Goal: Task Accomplishment & Management: Manage account settings

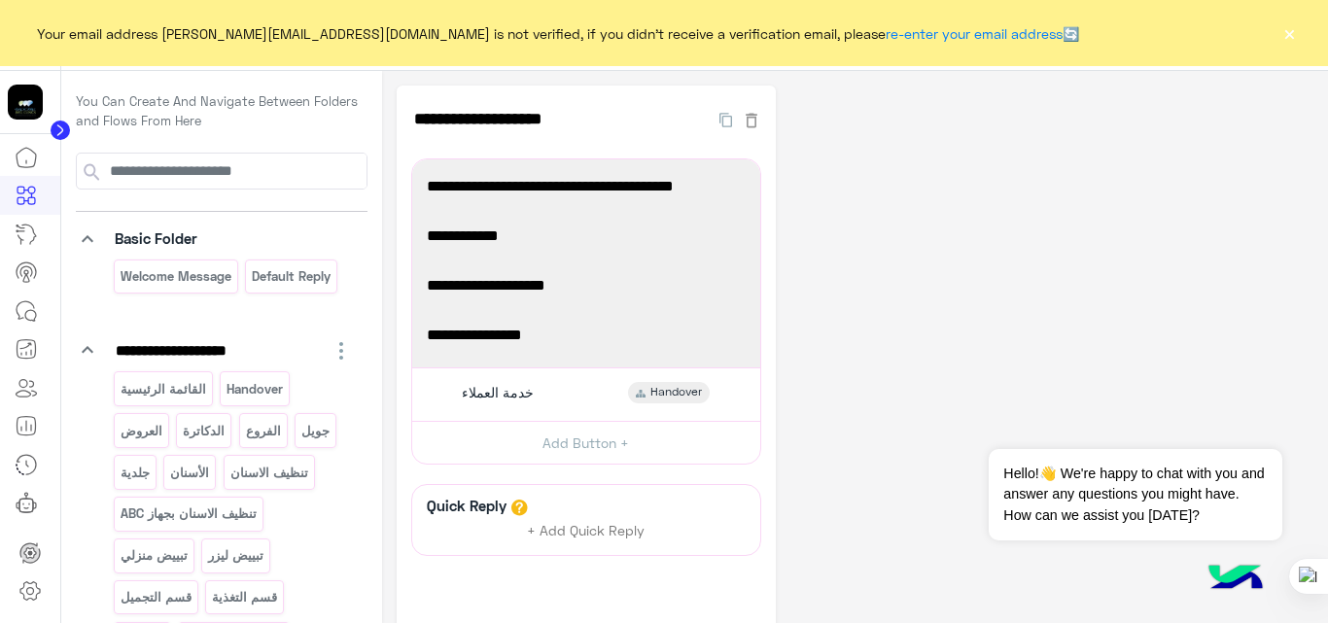
click at [1290, 35] on button "×" at bounding box center [1289, 32] width 19 height 19
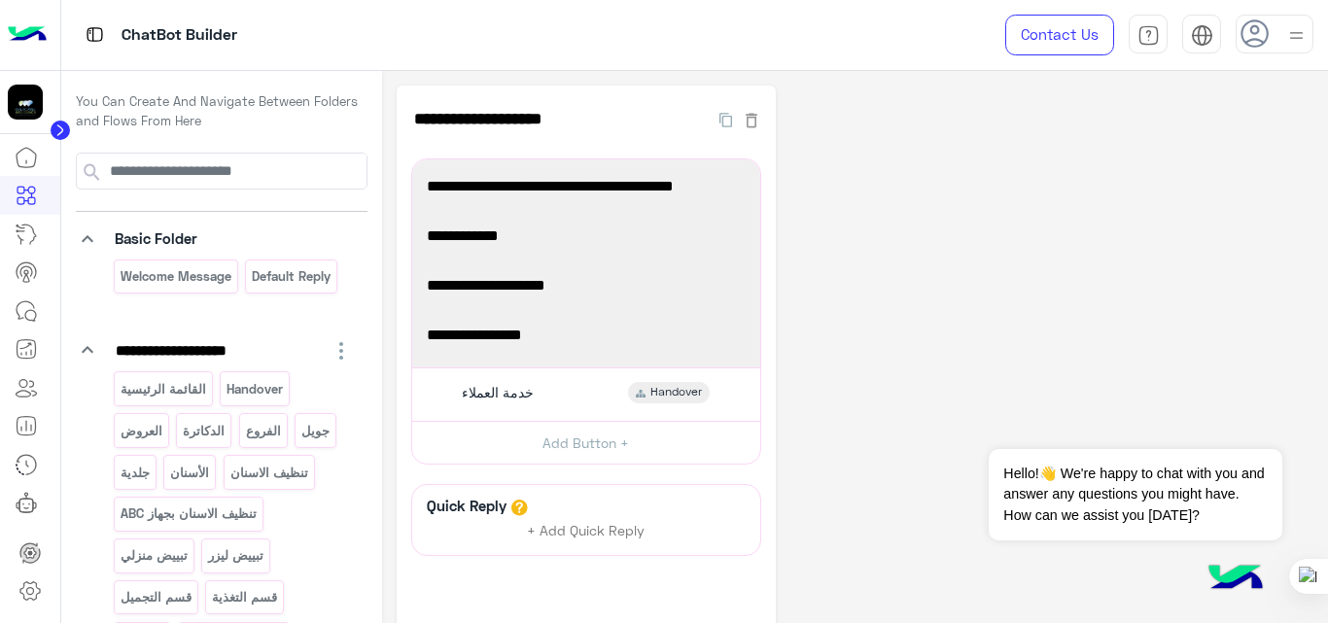
click at [22, 26] on img at bounding box center [27, 35] width 39 height 41
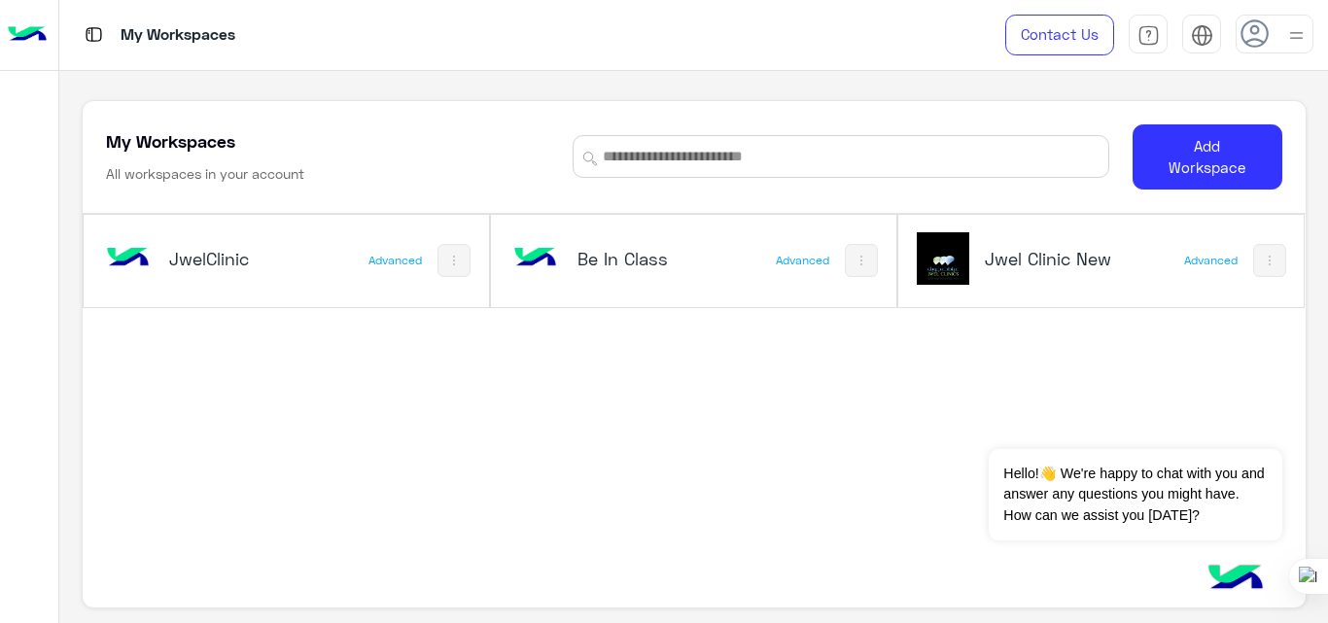
click at [1290, 48] on div at bounding box center [1297, 34] width 24 height 37
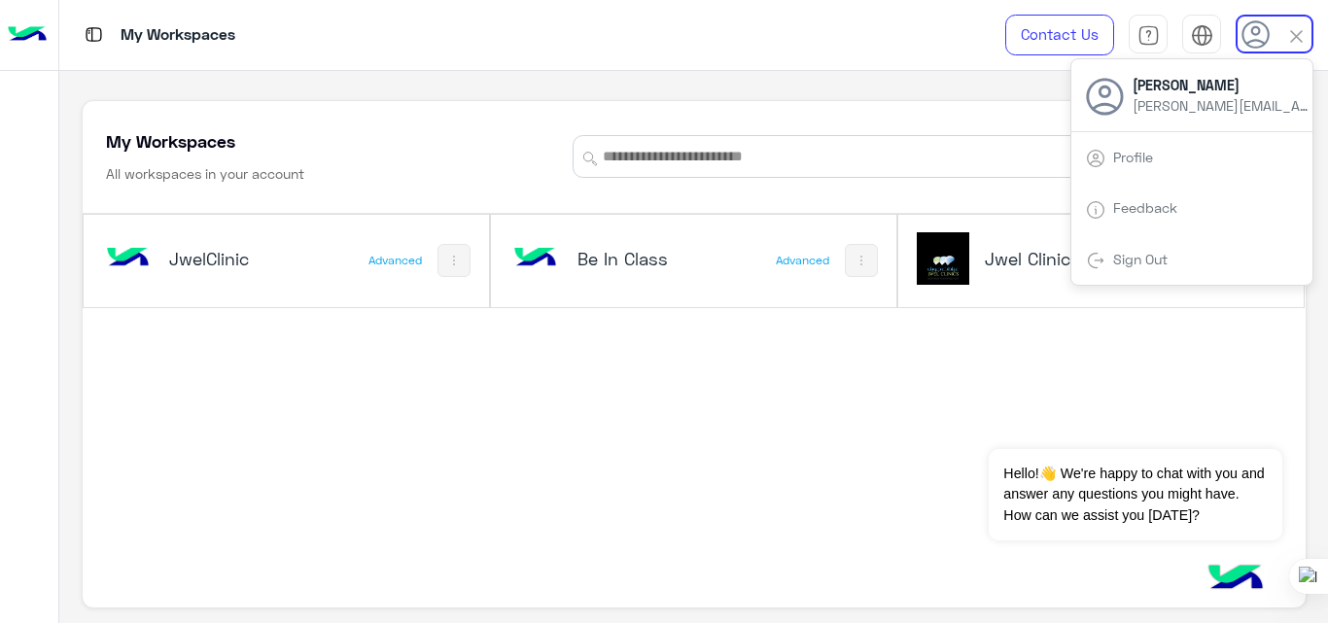
click at [1162, 256] on link "Sign Out" at bounding box center [1140, 259] width 54 height 17
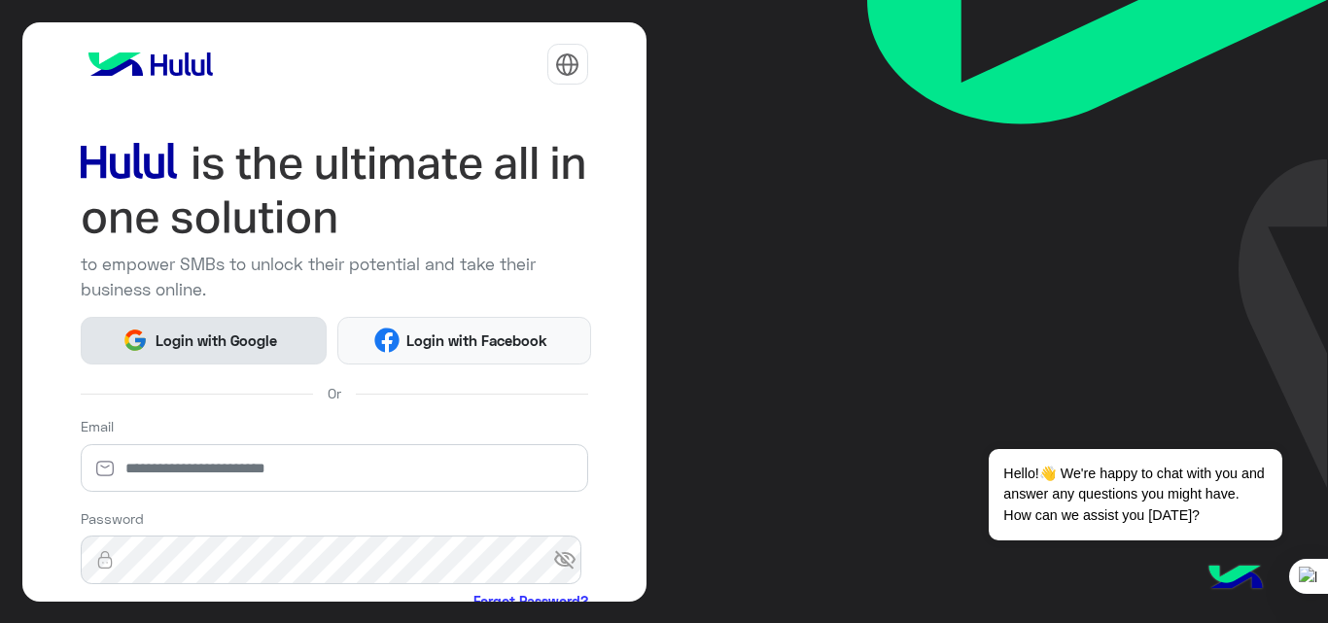
click at [180, 344] on span "Login with Google" at bounding box center [216, 341] width 136 height 22
